Goal: Task Accomplishment & Management: Manage account settings

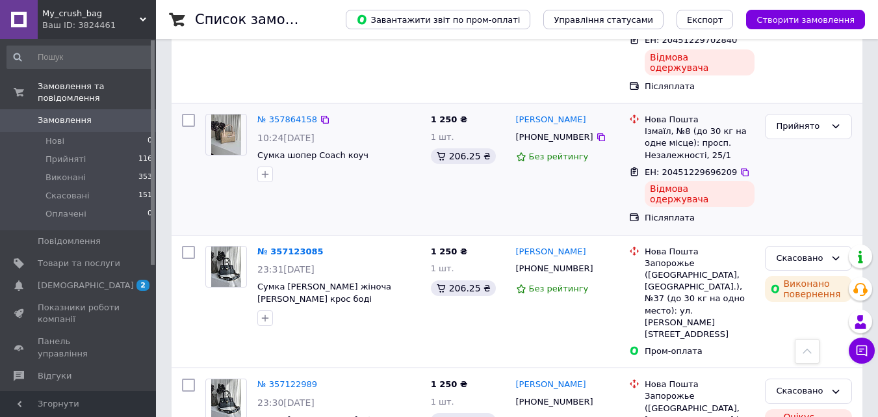
scroll to position [1040, 0]
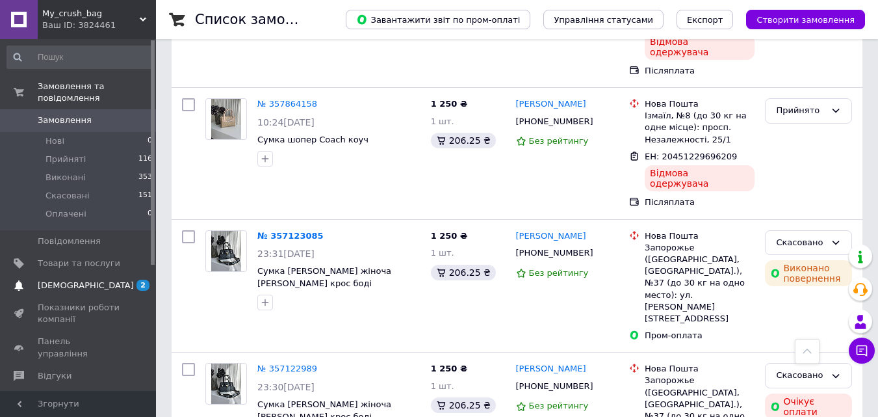
click at [116, 279] on span "[DEMOGRAPHIC_DATA]" at bounding box center [79, 285] width 83 height 12
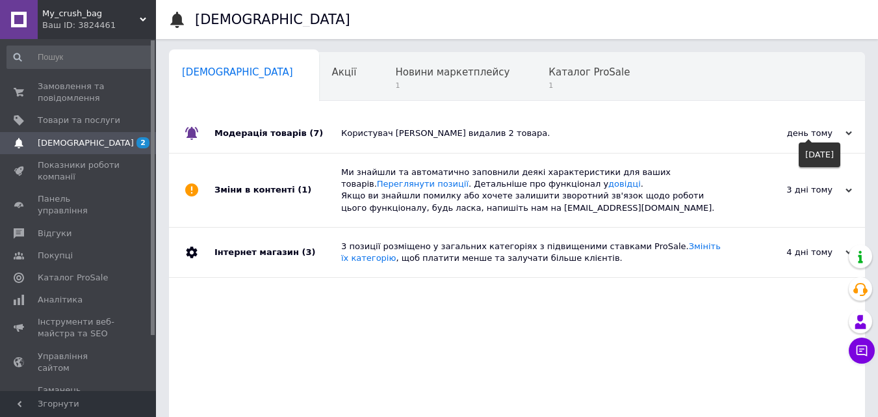
click at [810, 135] on div "день тому" at bounding box center [787, 133] width 130 height 12
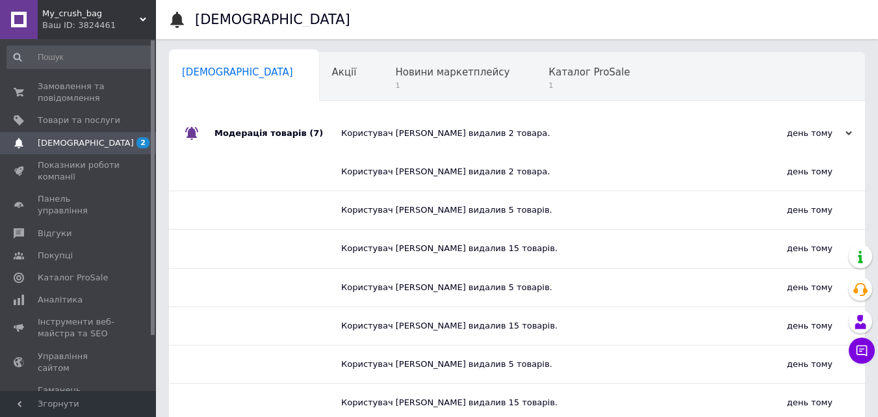
click at [524, 178] on div "Користувач [PERSON_NAME] видалив 2 товара." at bounding box center [521, 172] width 361 height 38
click at [517, 168] on div "Користувач [PERSON_NAME] видалив 2 товара." at bounding box center [521, 172] width 361 height 12
click at [392, 166] on div "Користувач [PERSON_NAME] видалив 2 товара." at bounding box center [521, 172] width 361 height 12
click at [823, 172] on div "день тому" at bounding box center [783, 172] width 162 height 38
click at [398, 71] on span "Новини маркетплейсу" at bounding box center [452, 72] width 114 height 12
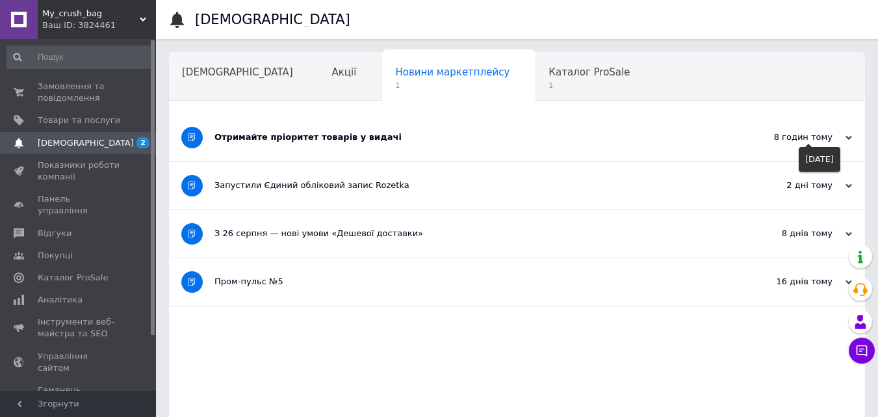
click at [817, 137] on div "8 годин тому" at bounding box center [787, 137] width 130 height 12
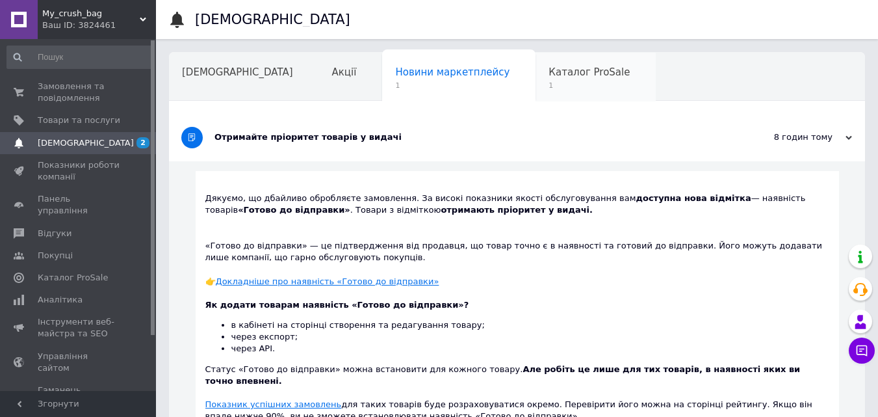
click at [548, 75] on span "Каталог ProSale" at bounding box center [588, 72] width 81 height 12
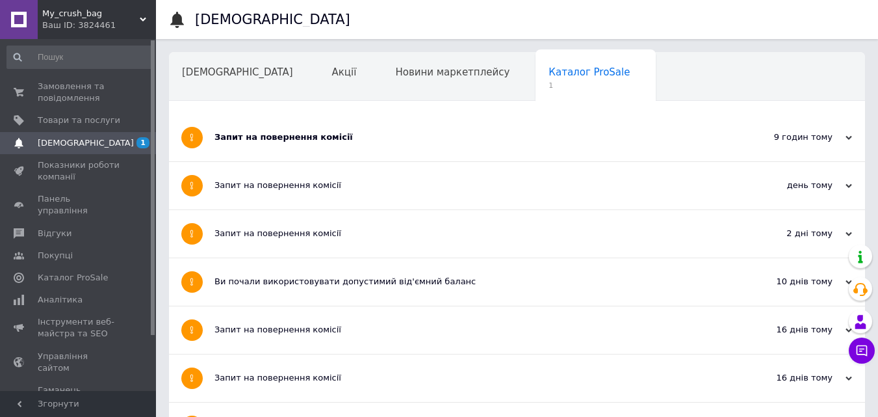
click at [840, 139] on div "9 годин тому" at bounding box center [787, 137] width 130 height 12
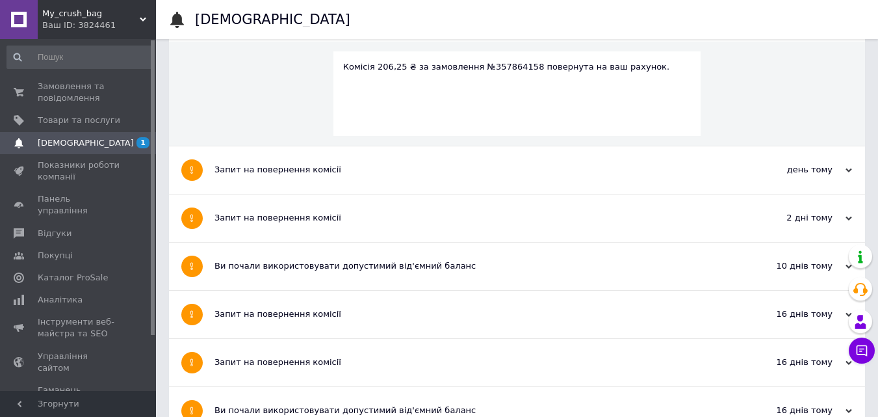
scroll to position [130, 0]
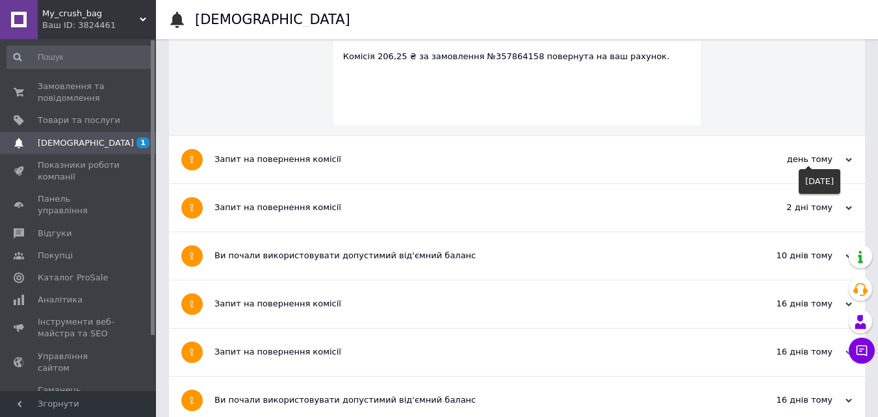
click at [847, 158] on icon at bounding box center [848, 160] width 6 height 6
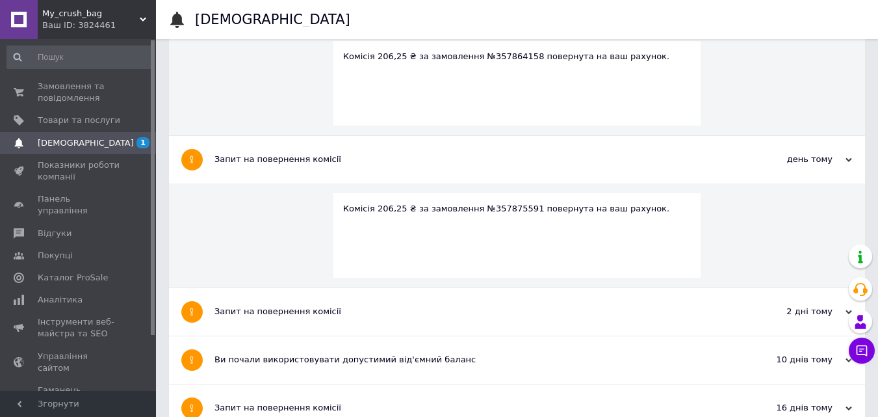
click at [101, 137] on span "[DEMOGRAPHIC_DATA]" at bounding box center [79, 143] width 83 height 12
click at [87, 114] on span "Товари та послуги" at bounding box center [79, 120] width 83 height 12
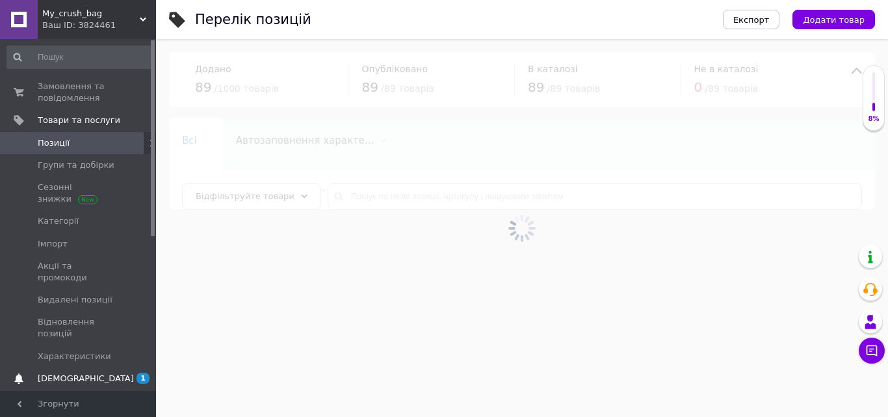
click at [66, 372] on span "[DEMOGRAPHIC_DATA]" at bounding box center [86, 378] width 96 height 12
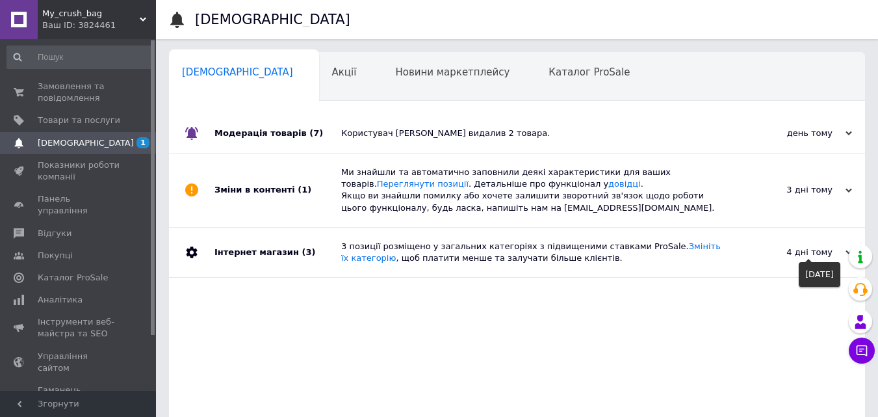
click at [801, 250] on div "4 дні тому" at bounding box center [787, 252] width 130 height 12
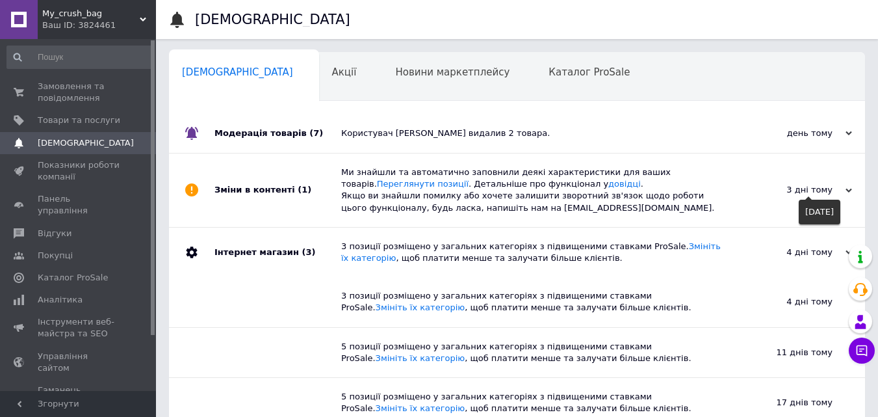
click at [812, 194] on div "3 дні тому" at bounding box center [787, 190] width 130 height 12
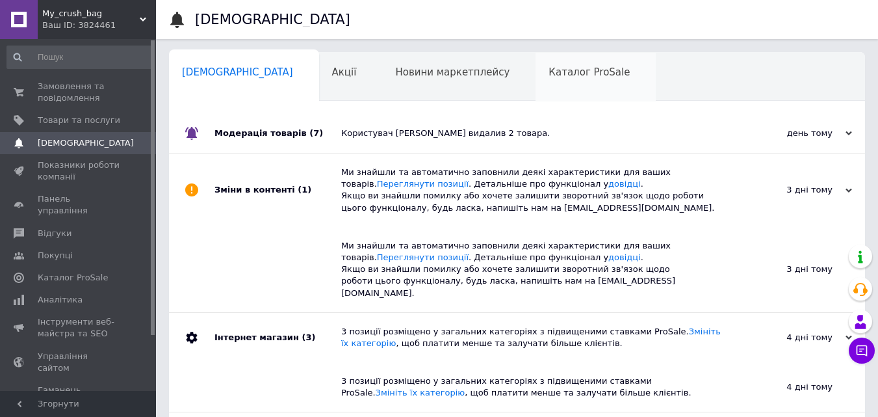
click at [535, 86] on div "Каталог ProSale 0" at bounding box center [595, 77] width 120 height 49
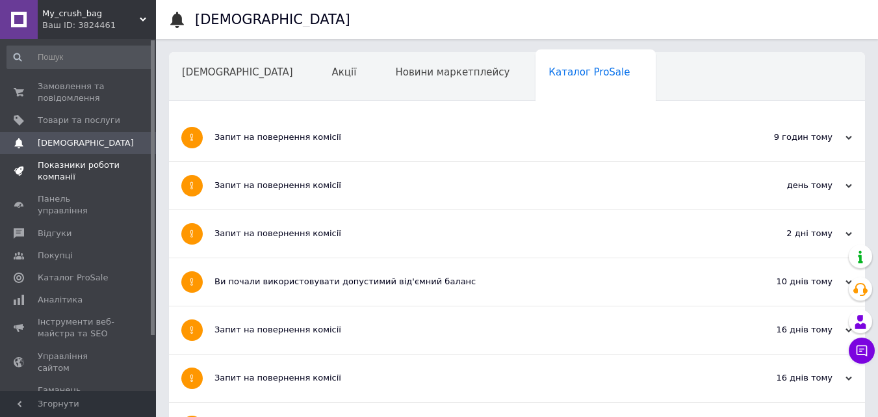
click at [76, 160] on span "Показники роботи компанії" at bounding box center [79, 170] width 83 height 23
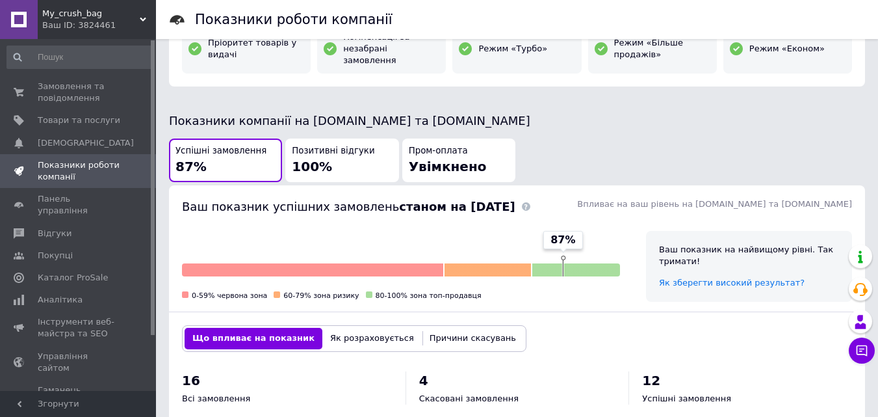
scroll to position [390, 0]
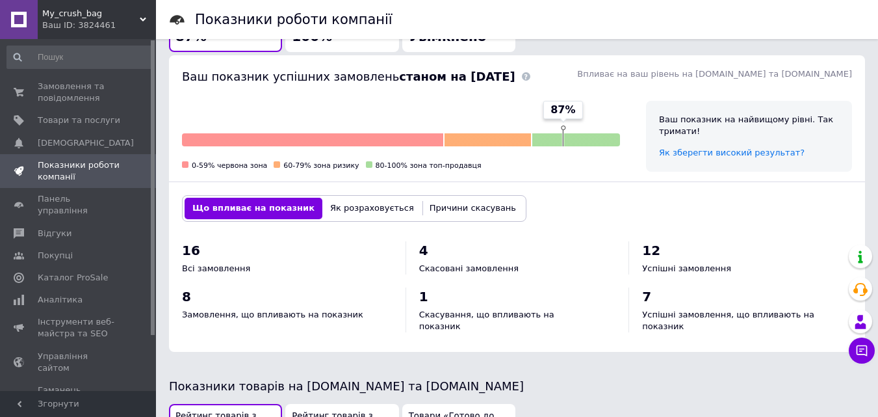
click at [444, 198] on button "Причини скасувань" at bounding box center [473, 208] width 102 height 21
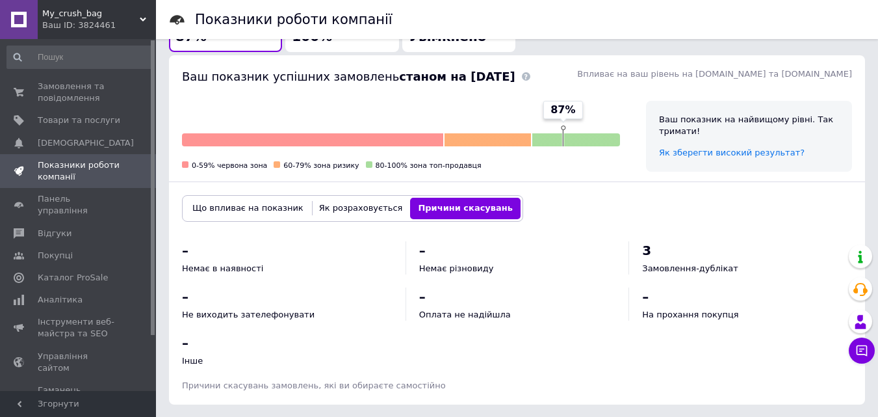
click at [327, 199] on button "Як розраховується" at bounding box center [360, 208] width 99 height 21
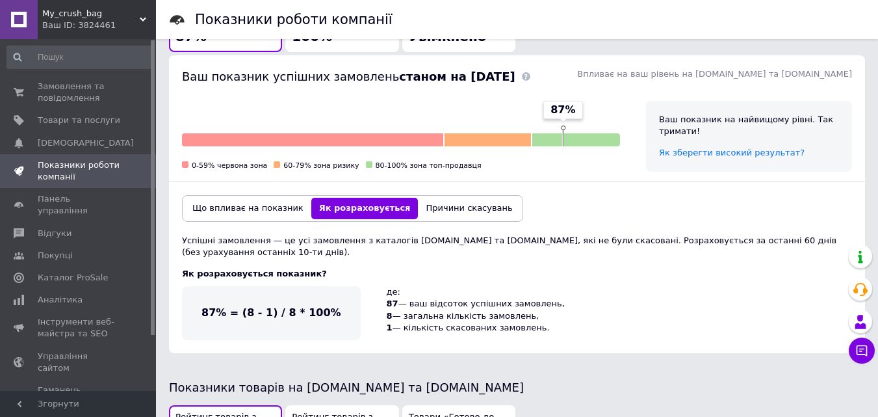
click at [215, 198] on button "Що впливає на показник" at bounding box center [248, 208] width 127 height 21
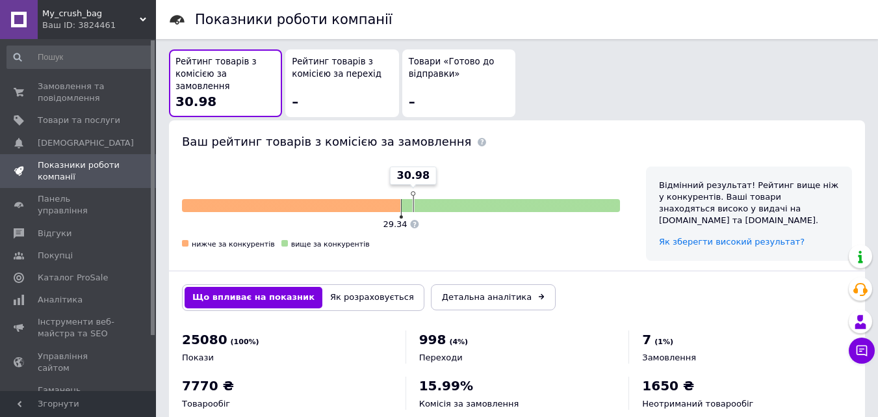
scroll to position [747, 0]
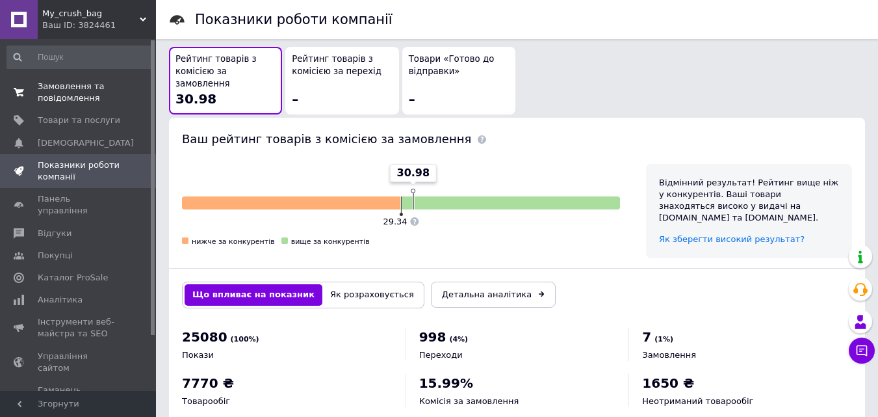
click at [62, 101] on span "Замовлення та повідомлення" at bounding box center [79, 92] width 83 height 23
